Goal: Information Seeking & Learning: Learn about a topic

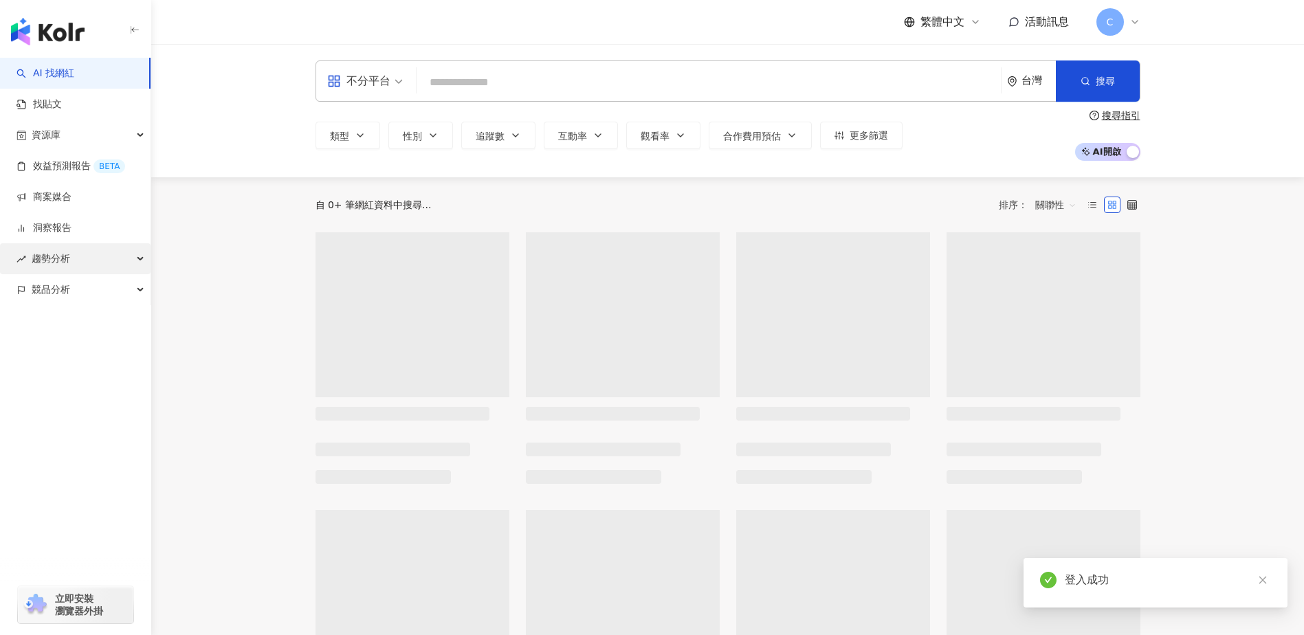
click at [82, 263] on div "趨勢分析" at bounding box center [75, 258] width 151 height 31
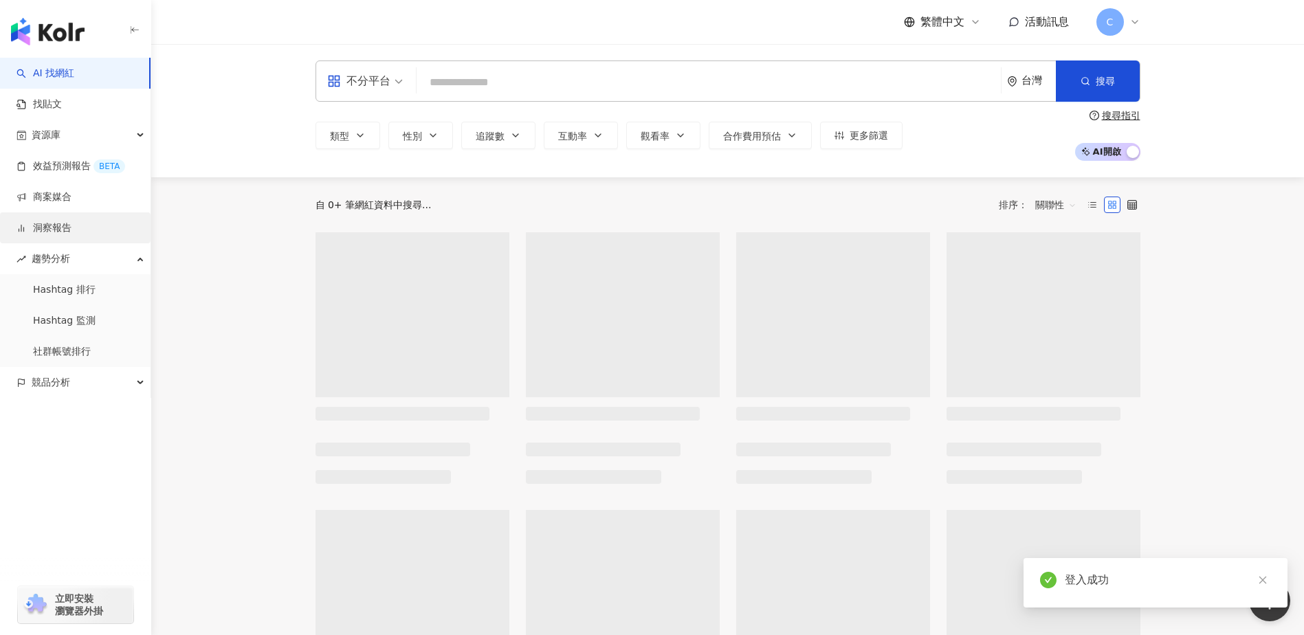
click at [71, 231] on link "洞察報告" at bounding box center [43, 228] width 55 height 14
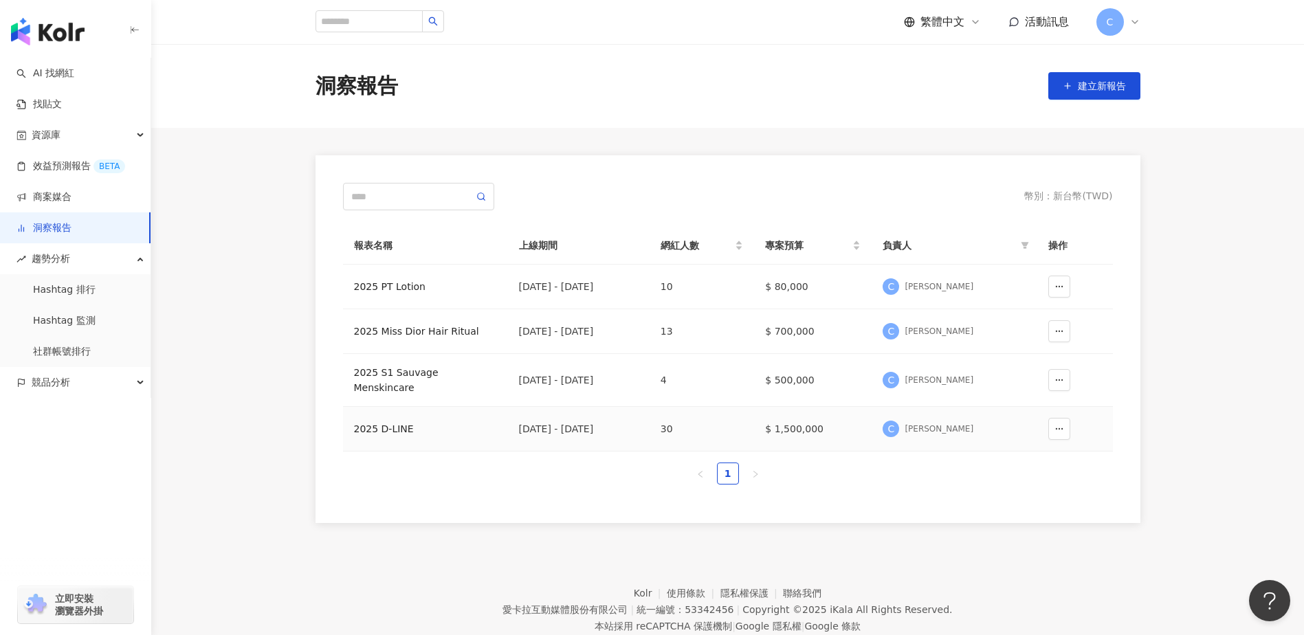
scroll to position [63, 0]
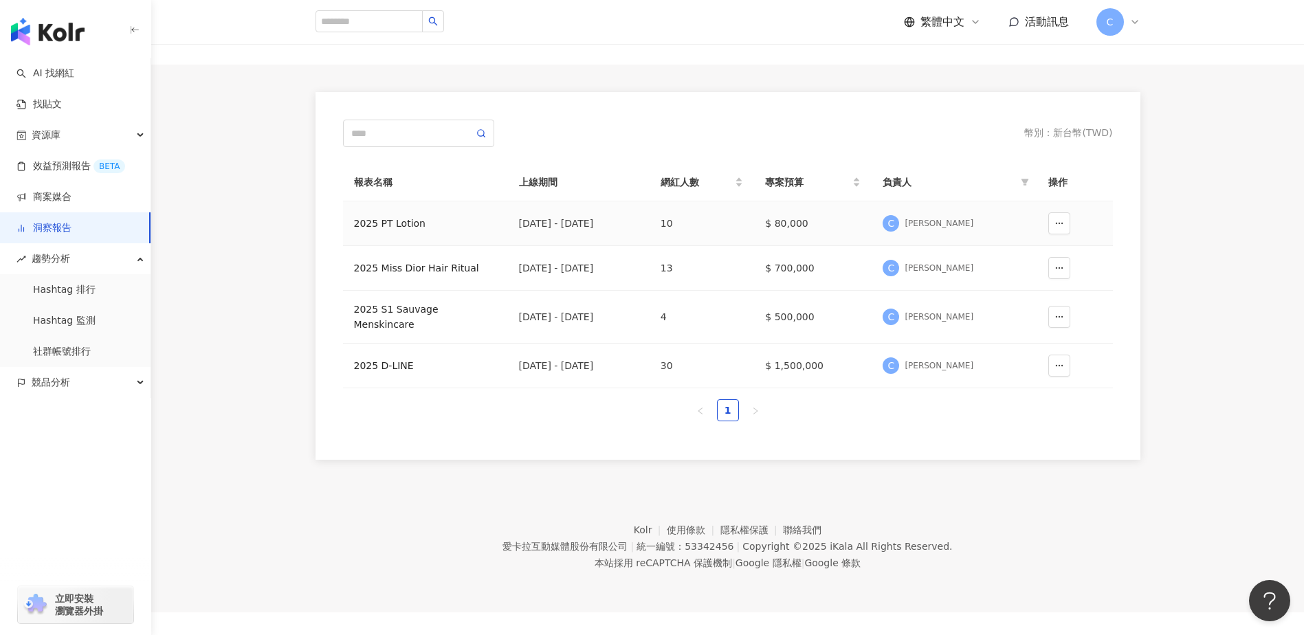
click at [396, 223] on div "2025 PT Lotion" at bounding box center [425, 223] width 143 height 15
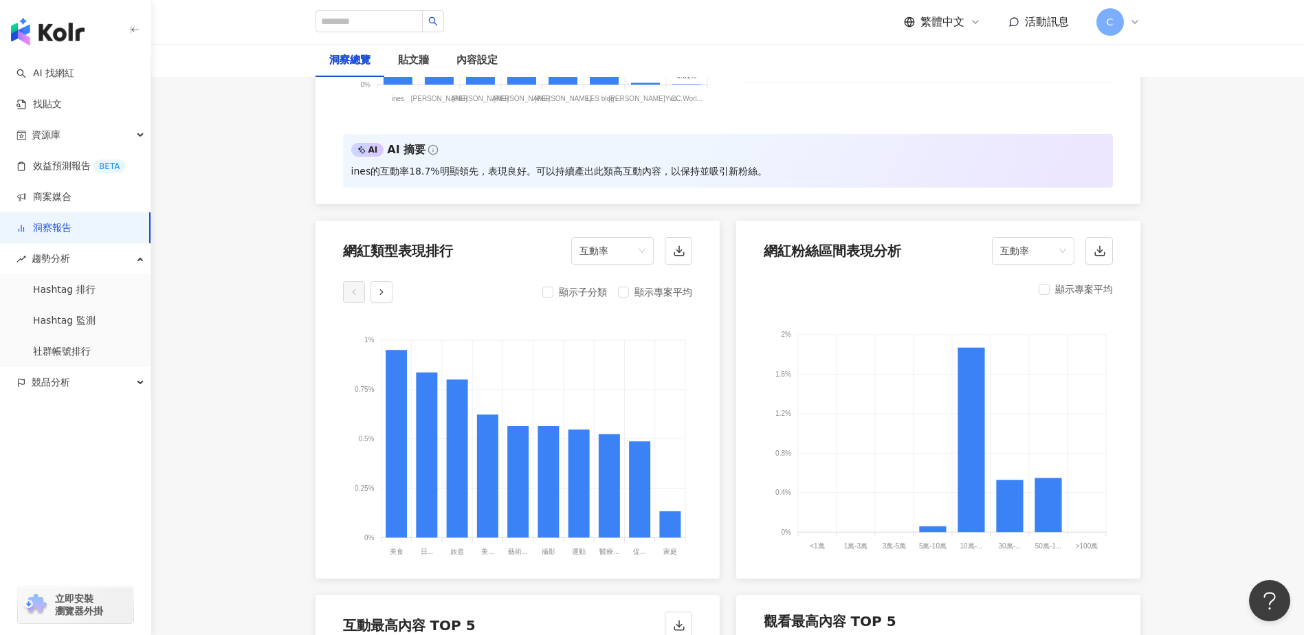
scroll to position [1374, 0]
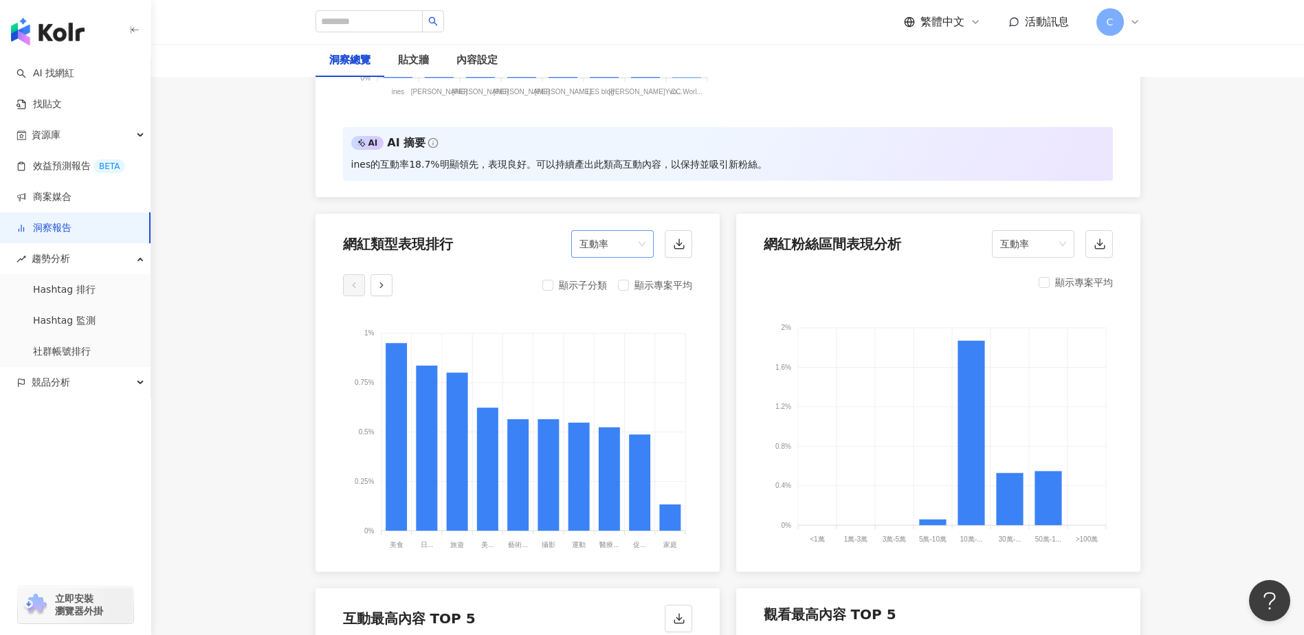
click at [645, 236] on div "互動率" at bounding box center [612, 243] width 82 height 27
click at [614, 267] on div "按讚數" at bounding box center [612, 265] width 60 height 15
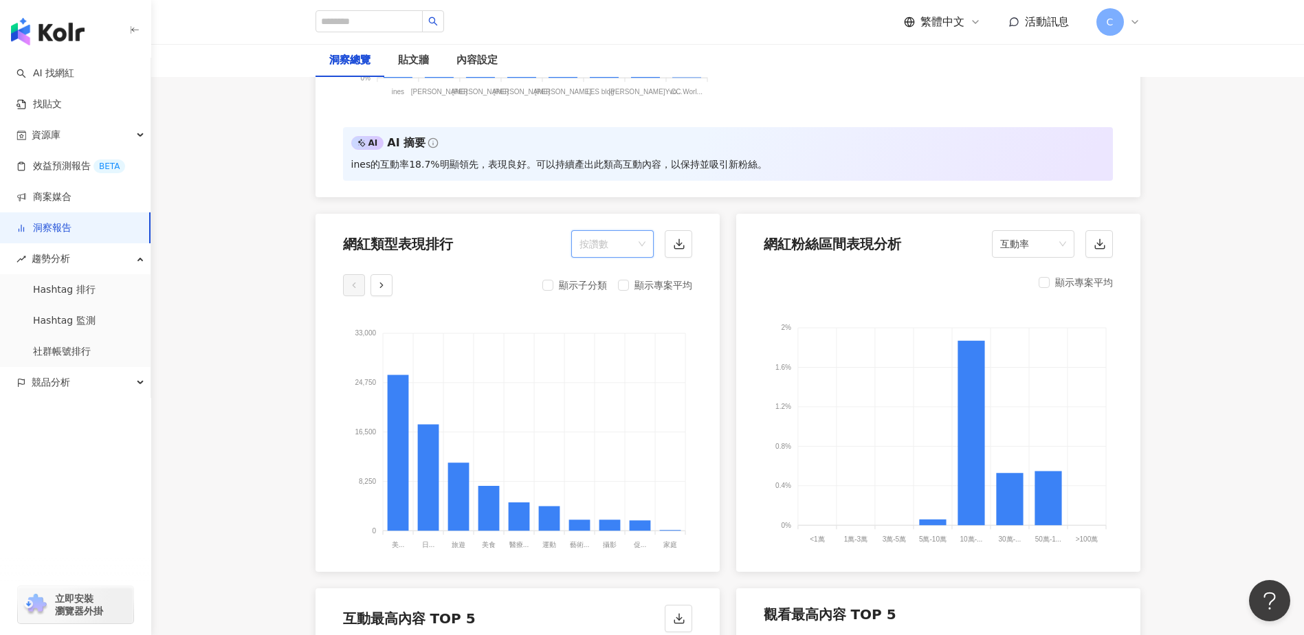
click at [638, 233] on span "按讚數" at bounding box center [612, 244] width 66 height 26
click at [607, 293] on div "留言數" at bounding box center [612, 288] width 60 height 15
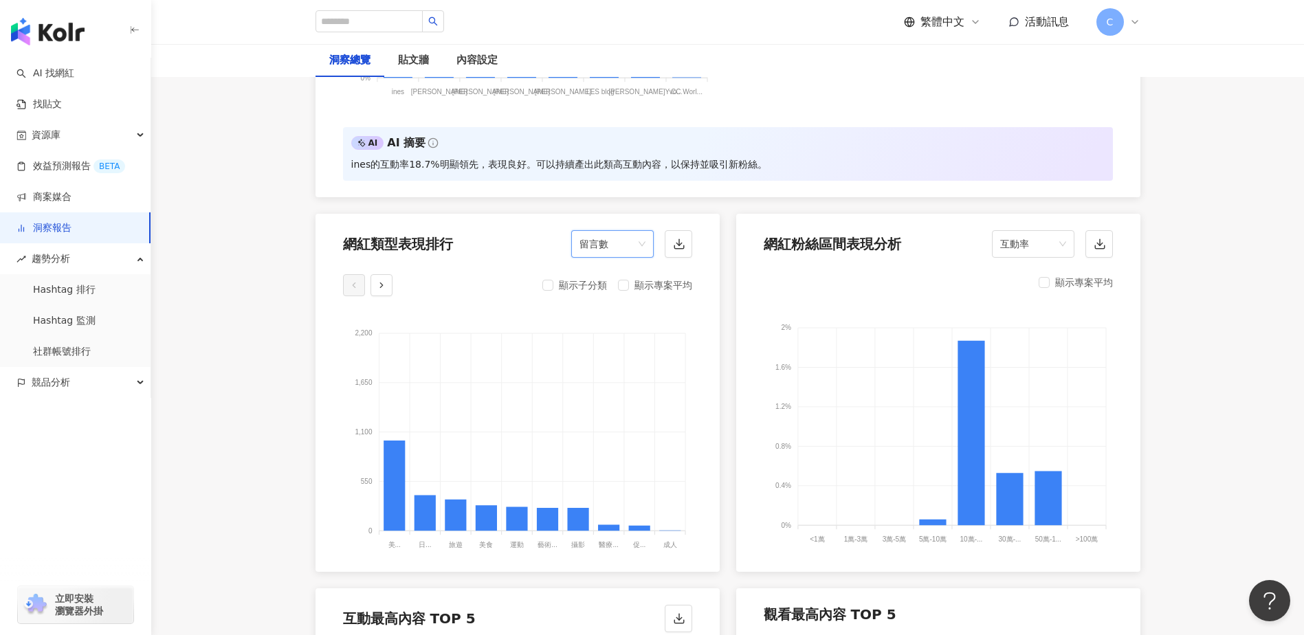
click at [642, 236] on span "留言數" at bounding box center [612, 244] width 66 height 26
click at [612, 335] on div "互動率" at bounding box center [612, 335] width 60 height 15
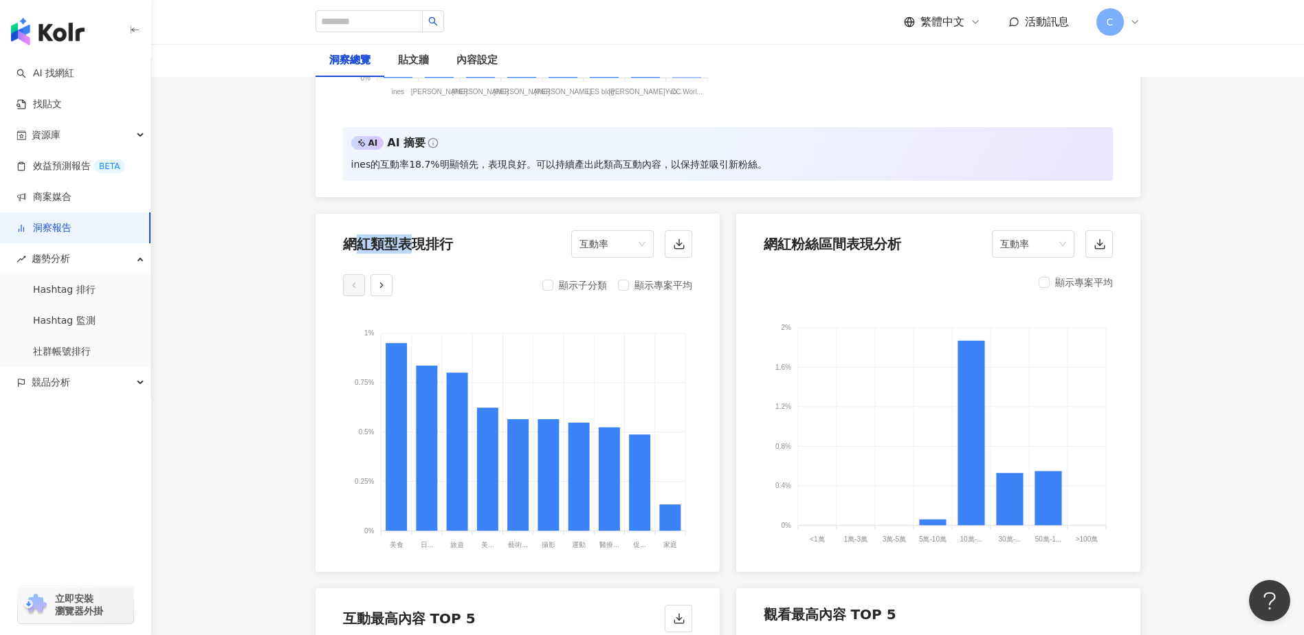
drag, startPoint x: 359, startPoint y: 237, endPoint x: 429, endPoint y: 237, distance: 70.1
click at [421, 236] on div "網紅類型表現排行" at bounding box center [398, 243] width 110 height 19
drag, startPoint x: 429, startPoint y: 237, endPoint x: 435, endPoint y: 263, distance: 26.2
click at [458, 252] on div "網紅類型表現排行 互動率" at bounding box center [517, 240] width 404 height 52
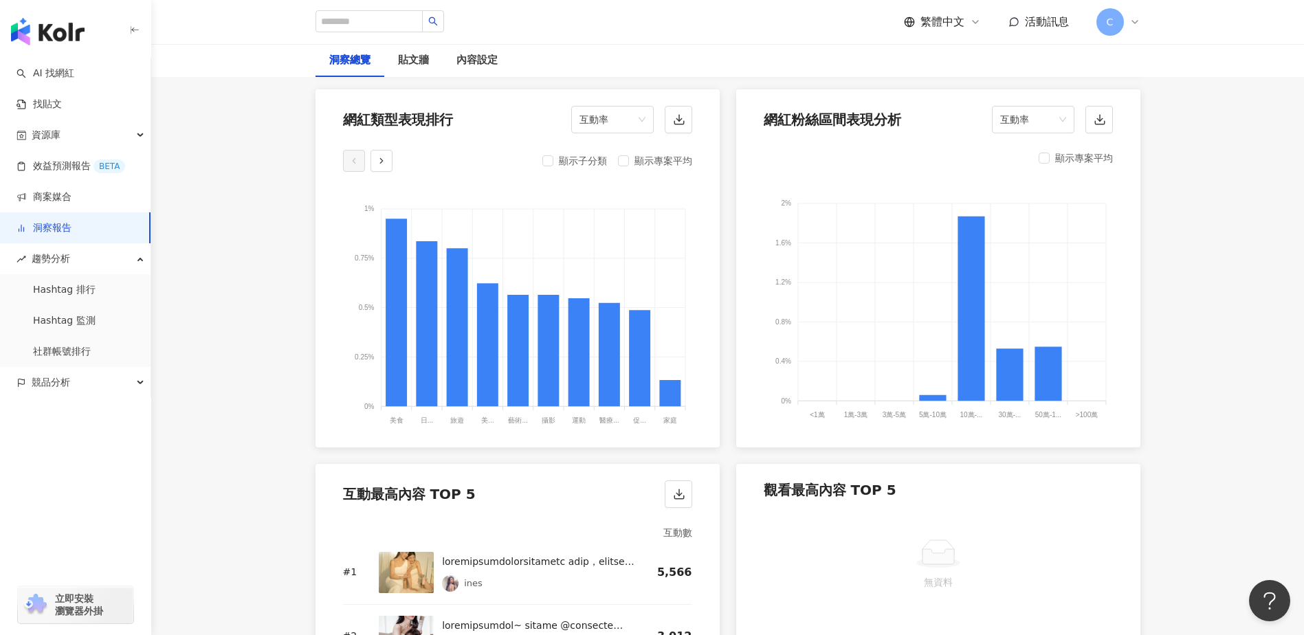
scroll to position [1306, 0]
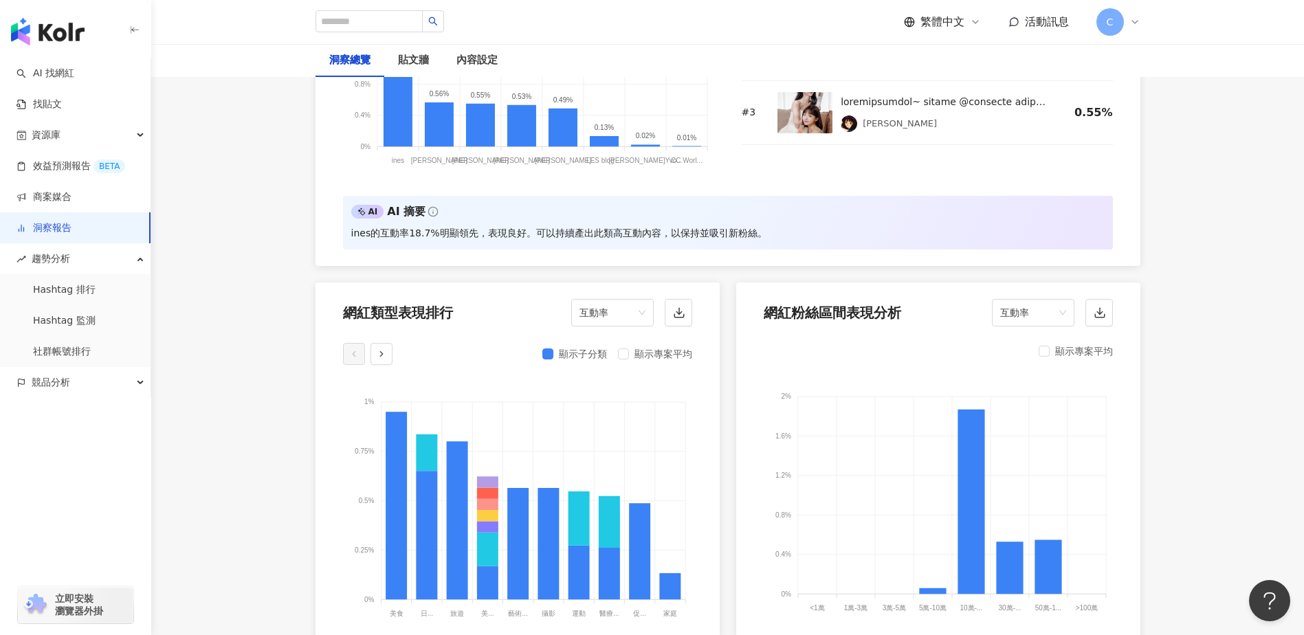
click at [1051, 343] on div "顯示專案平均" at bounding box center [1075, 351] width 74 height 16
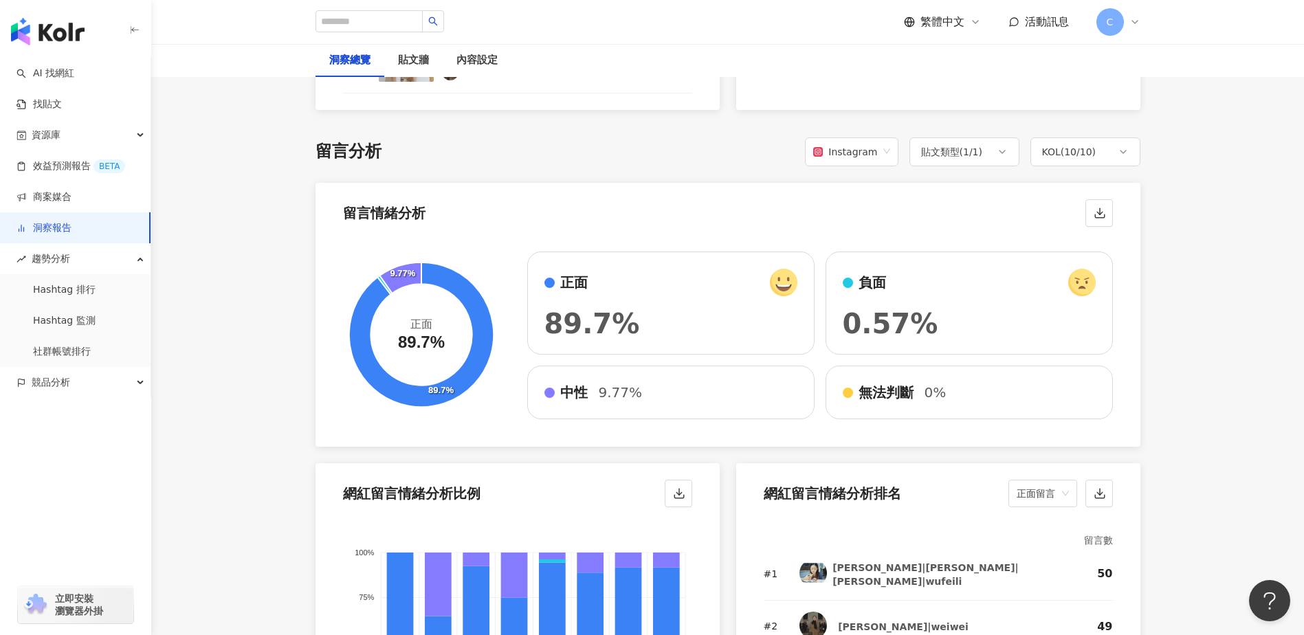
scroll to position [2405, 0]
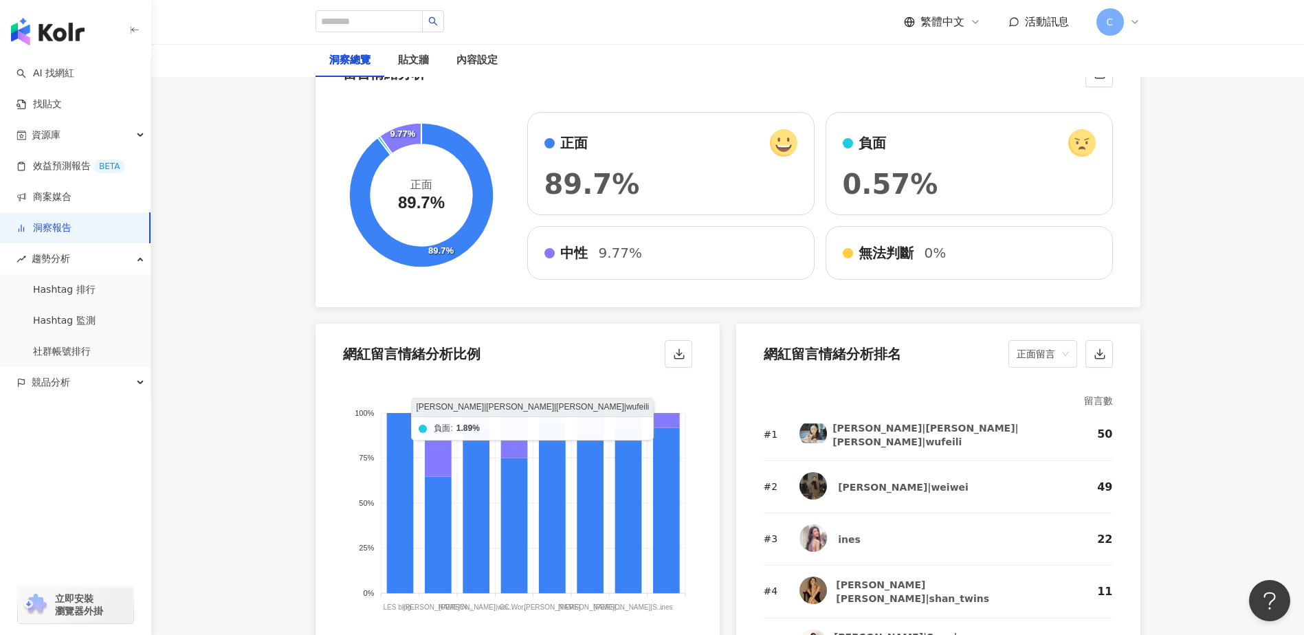
click at [556, 420] on icon at bounding box center [551, 421] width 27 height 3
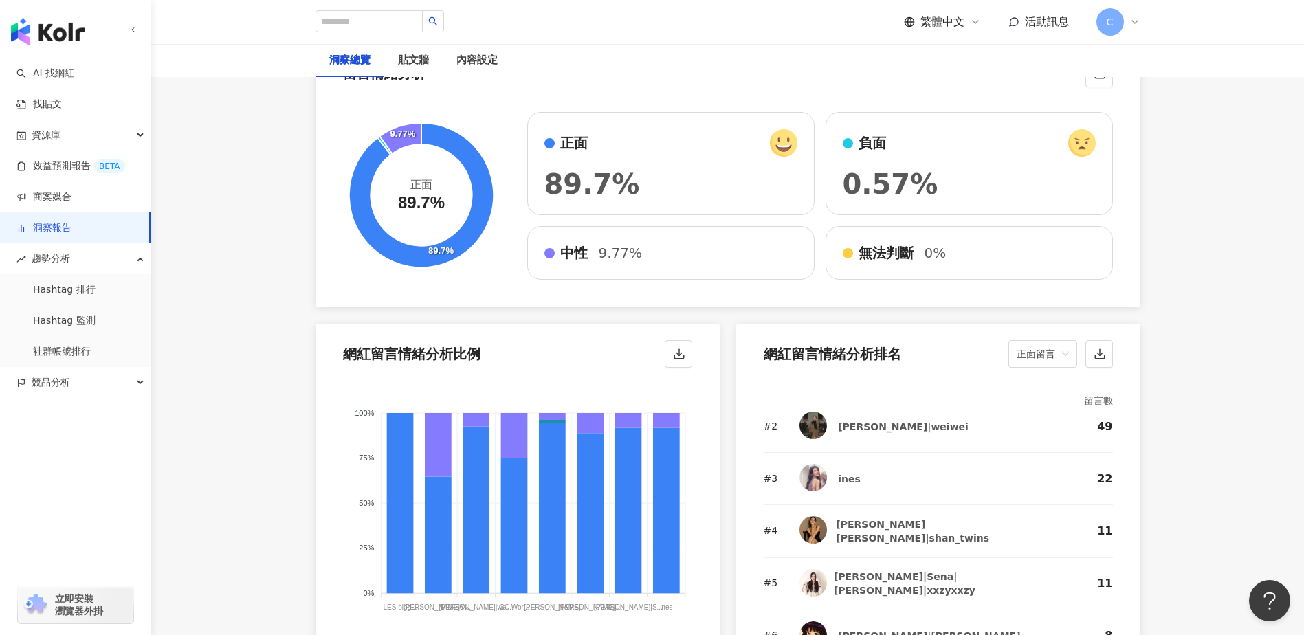
scroll to position [0, 0]
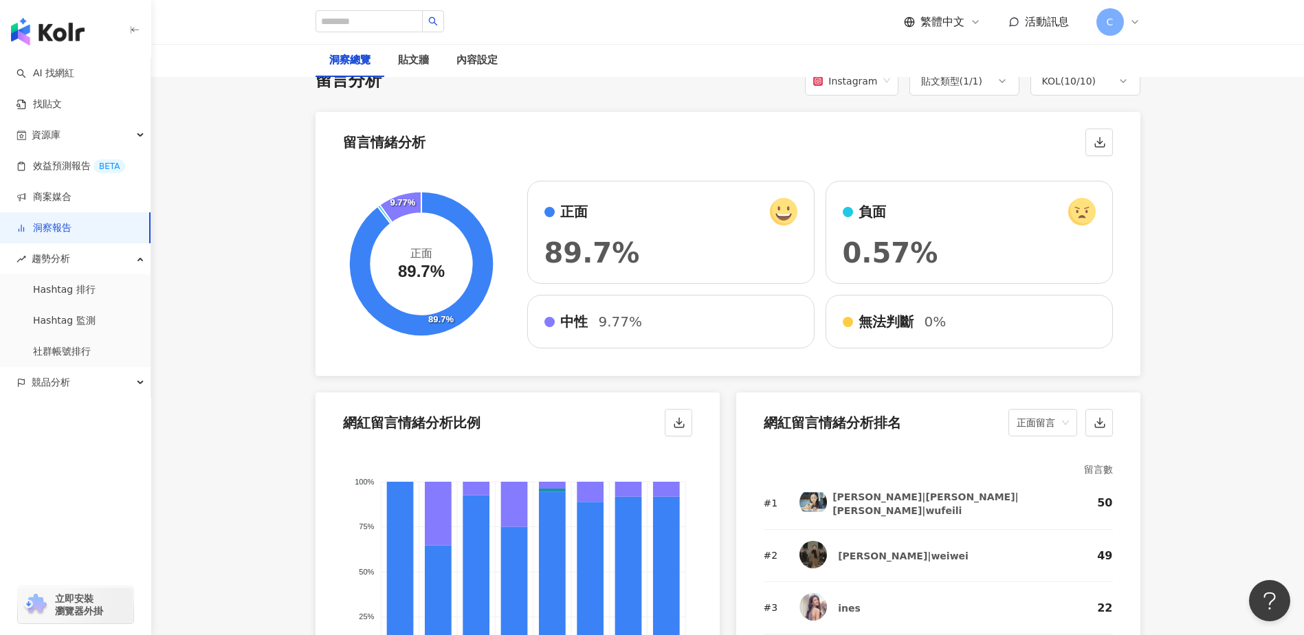
click at [1222, 453] on main "洞察報告 2025 PT Lotion 2025 PT Lotion 加入網紅 洞察總覽 貼文牆 內容設定 總覽 最新更新完成時間 ： [DATE] 12:3…" at bounding box center [727, 54] width 1153 height 4695
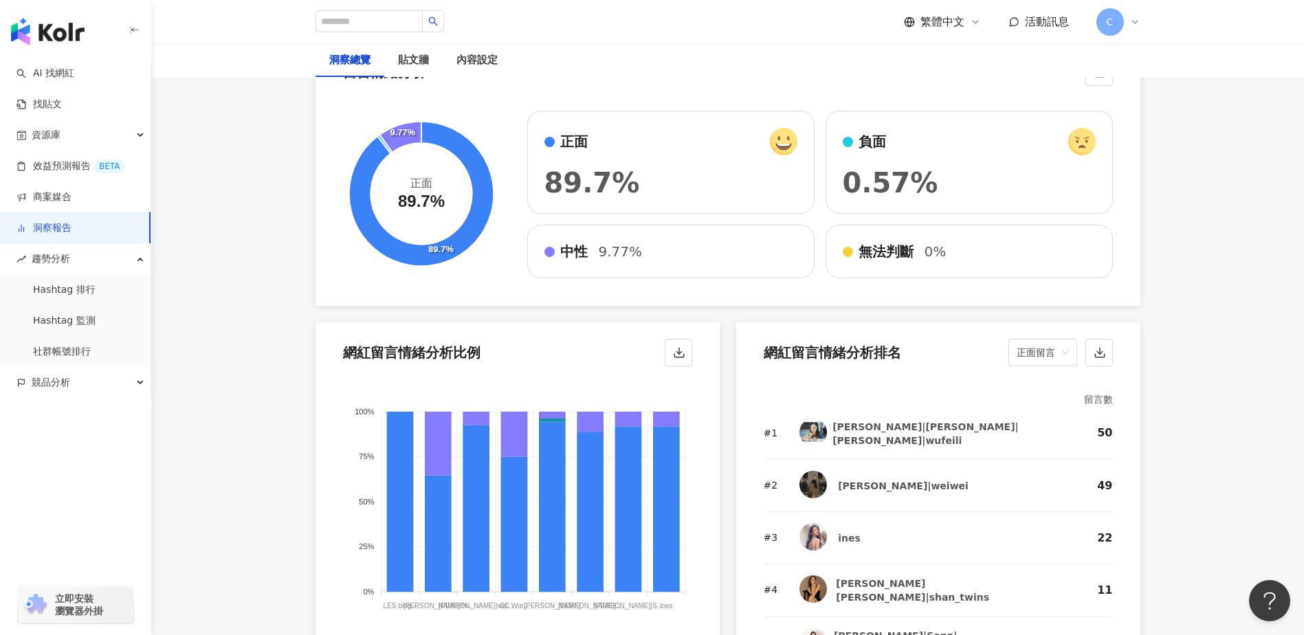
scroll to position [2474, 0]
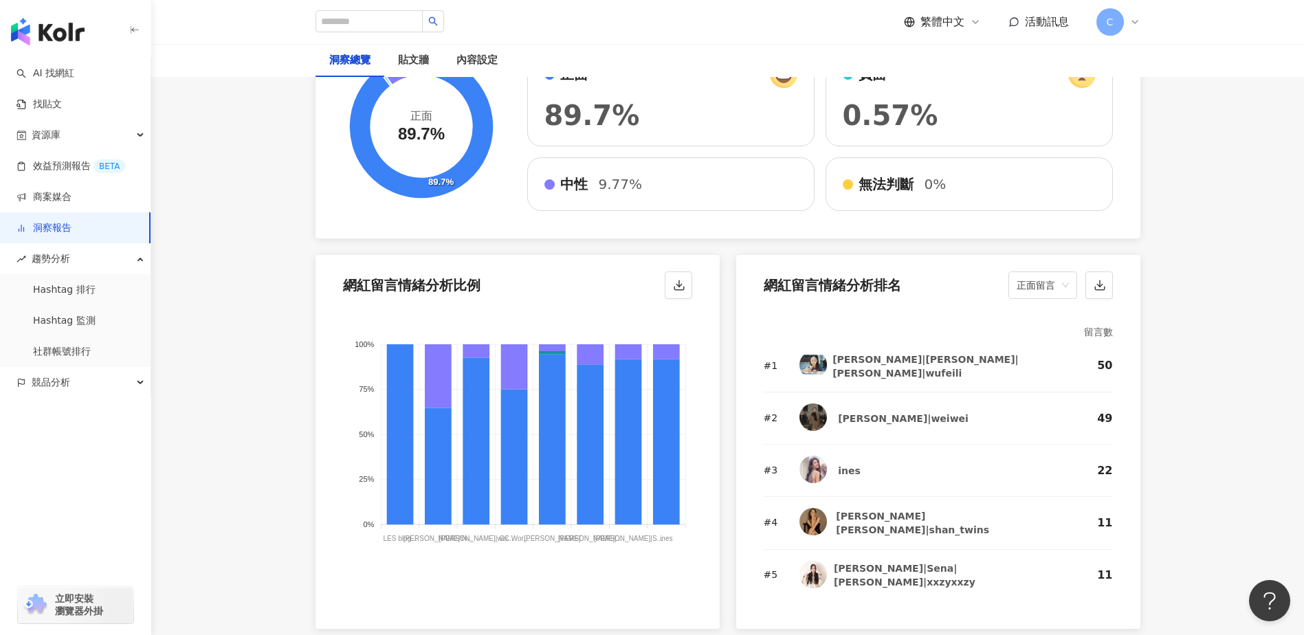
click at [838, 464] on div "ines" at bounding box center [849, 471] width 23 height 14
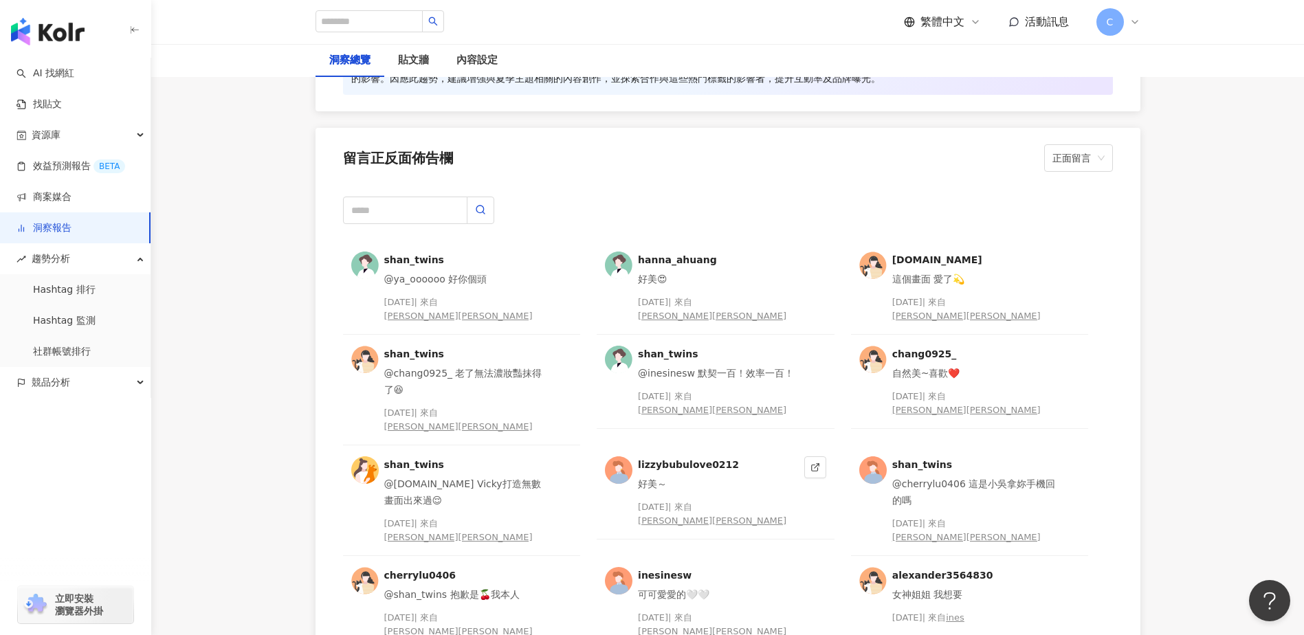
scroll to position [3505, 0]
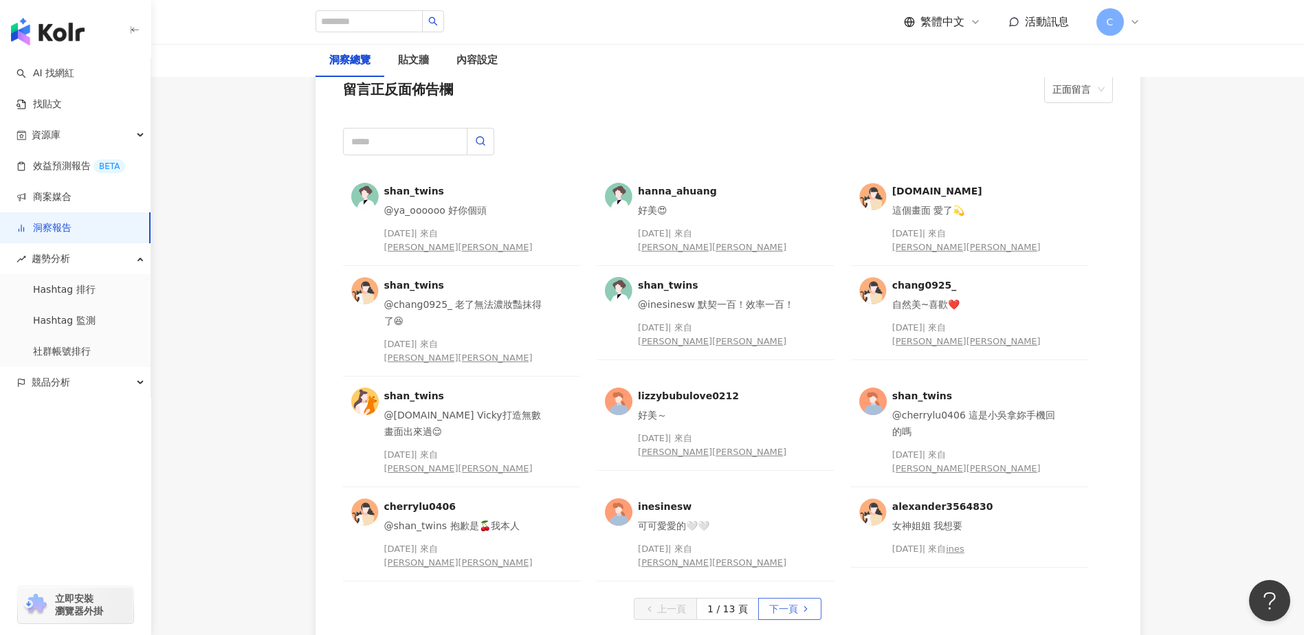
click at [774, 599] on span "下一頁" at bounding box center [783, 610] width 29 height 22
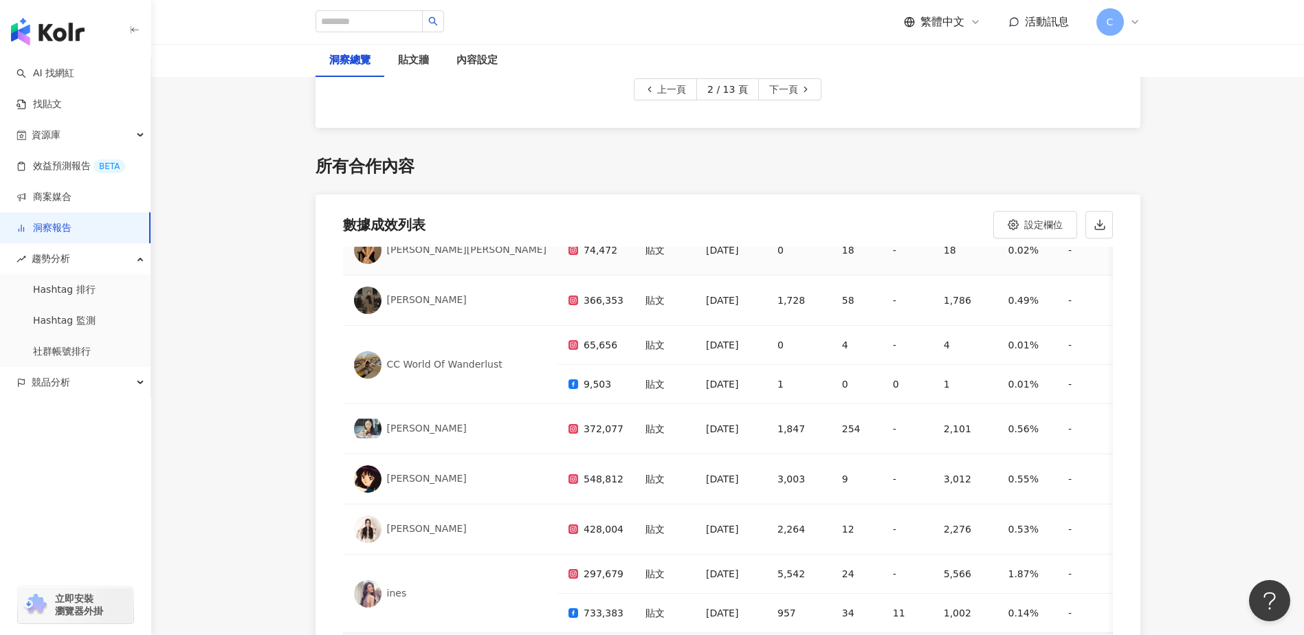
scroll to position [133, 0]
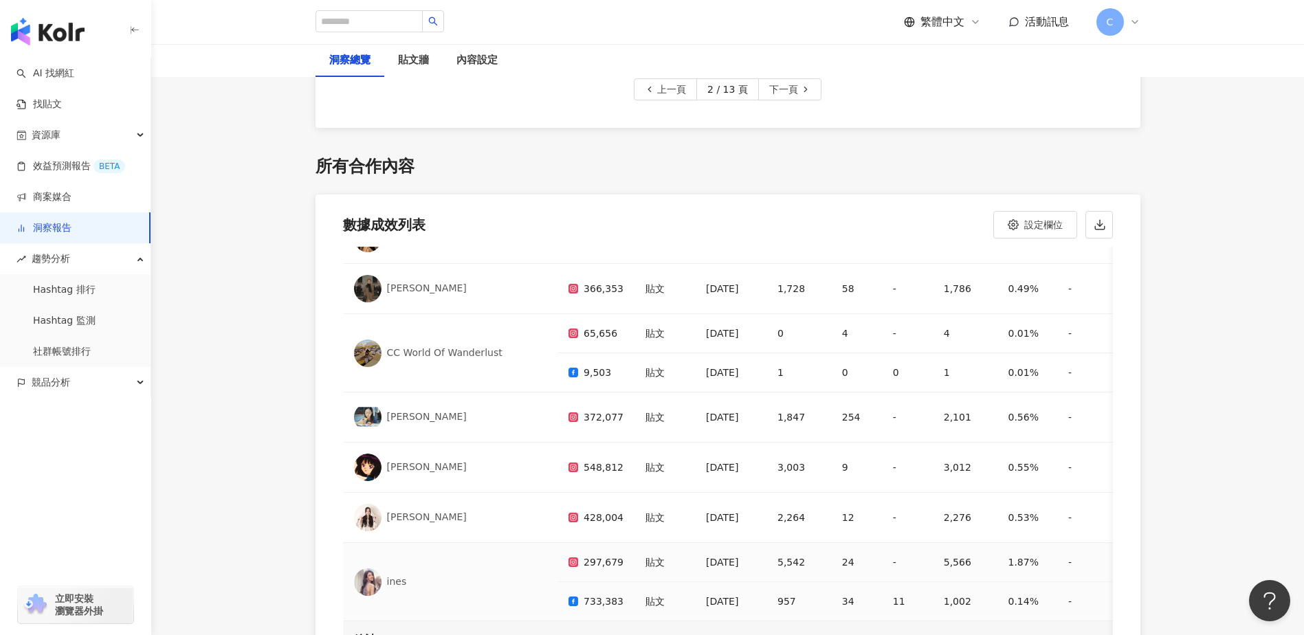
click at [372, 568] on img at bounding box center [367, 581] width 27 height 27
click at [1008, 554] on div "1.87%" at bounding box center [1027, 562] width 38 height 16
drag, startPoint x: 359, startPoint y: 566, endPoint x: 368, endPoint y: 564, distance: 8.4
click at [359, 568] on img at bounding box center [367, 581] width 27 height 27
click at [385, 568] on div "ines" at bounding box center [450, 581] width 193 height 27
